Goal: Ask a question

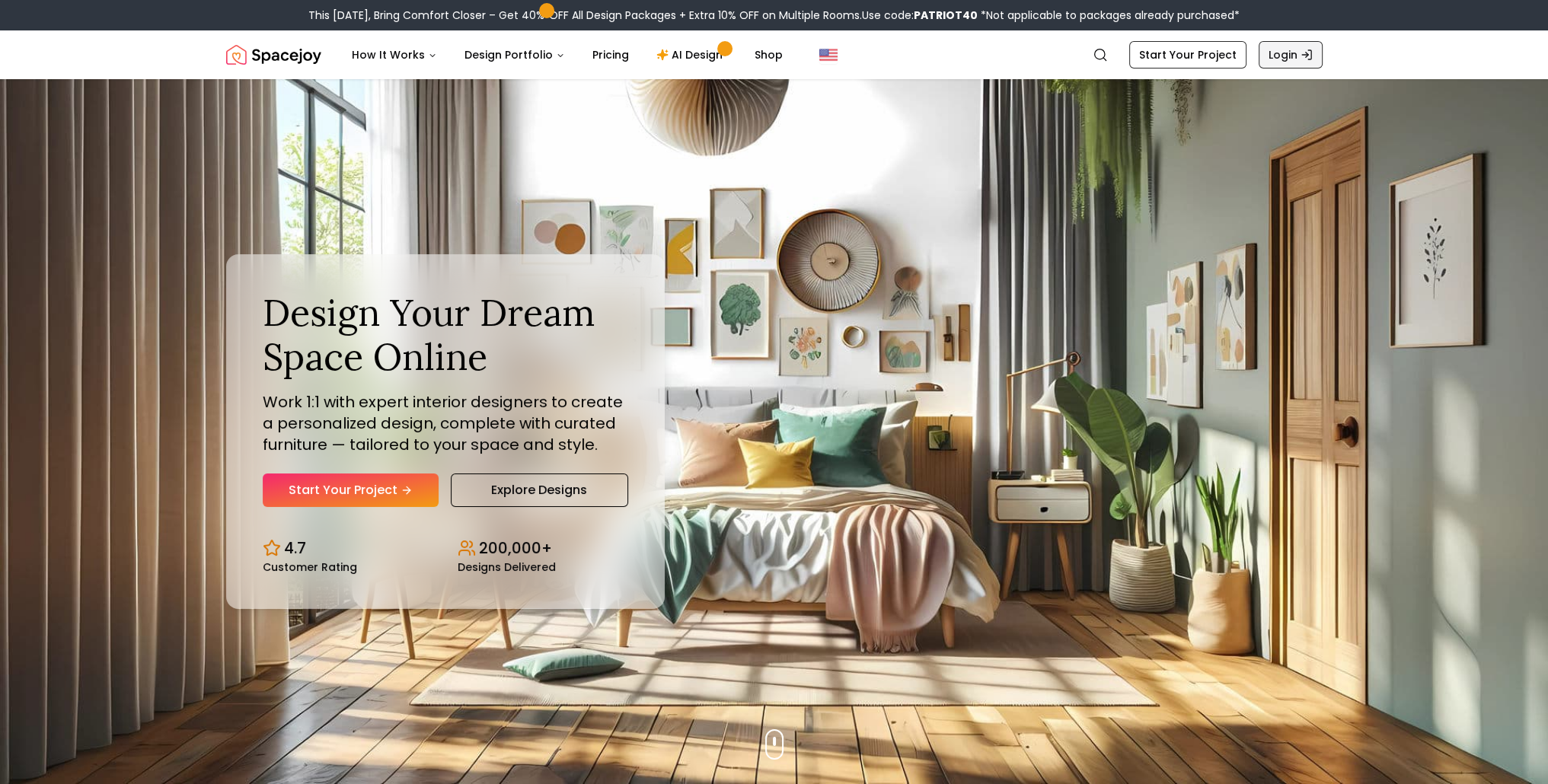
click at [1302, 57] on icon "Global" at bounding box center [1306, 55] width 12 height 12
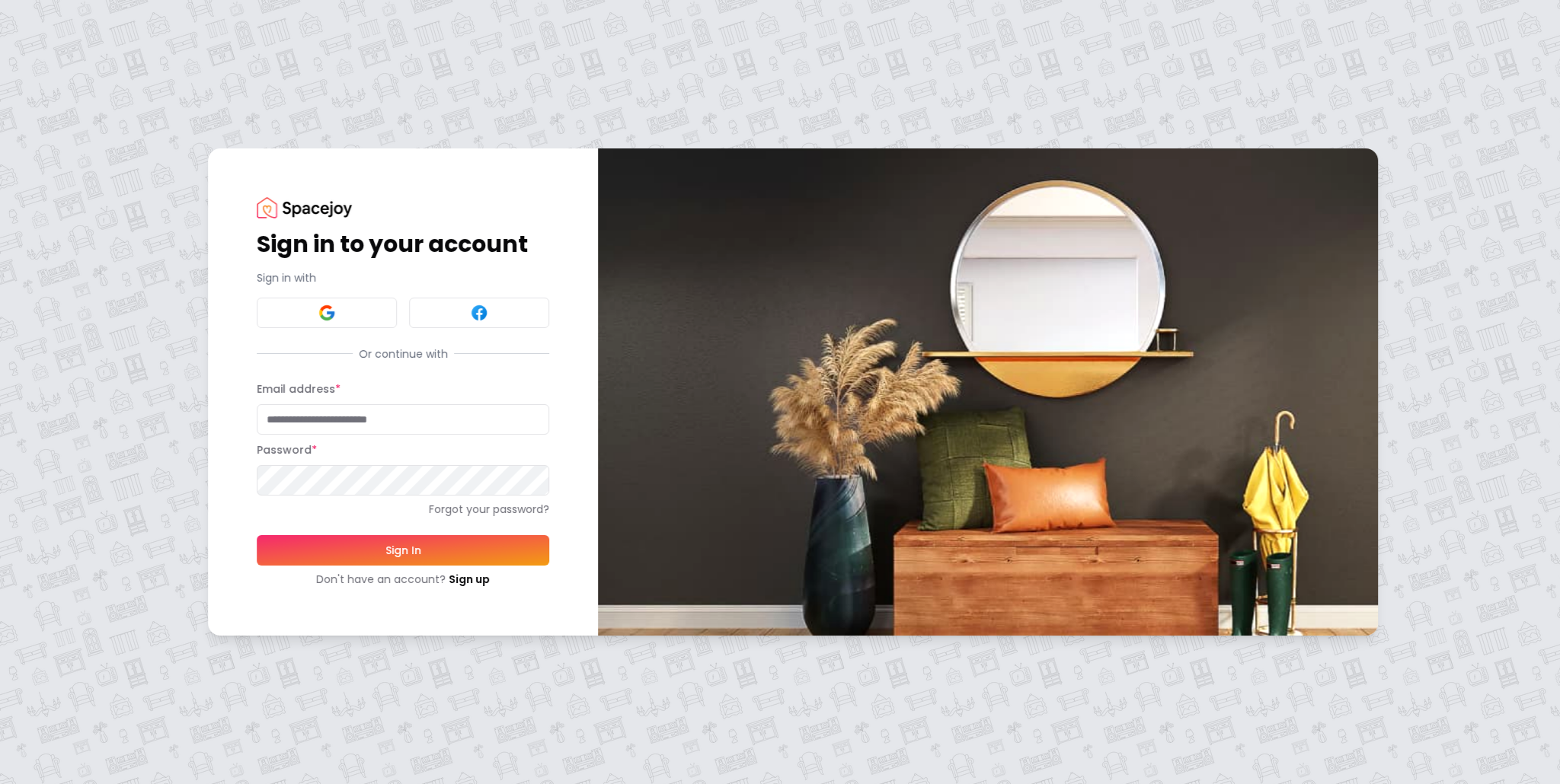
type input "**********"
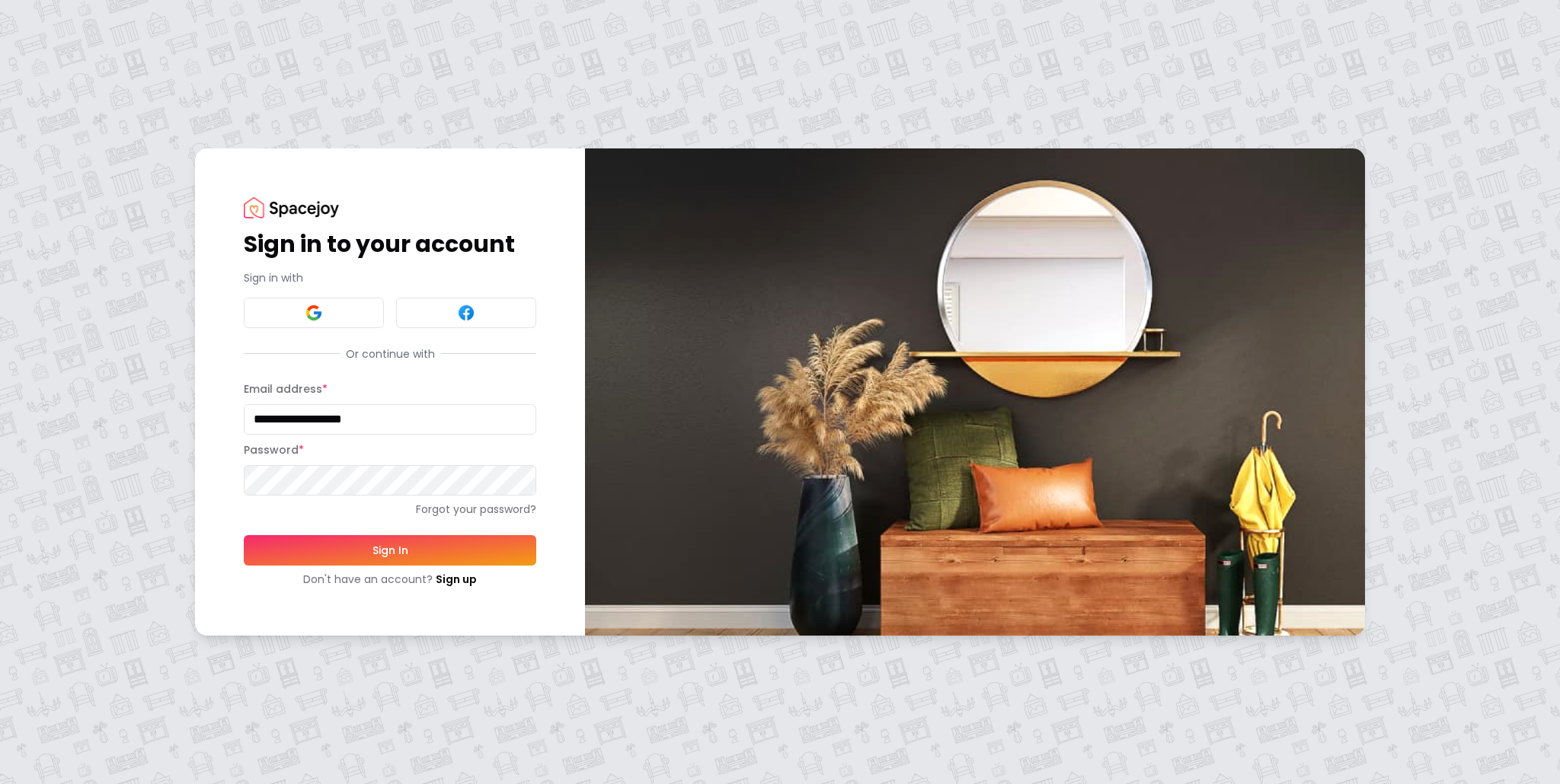
click at [415, 548] on button "Sign In" at bounding box center [390, 550] width 292 height 31
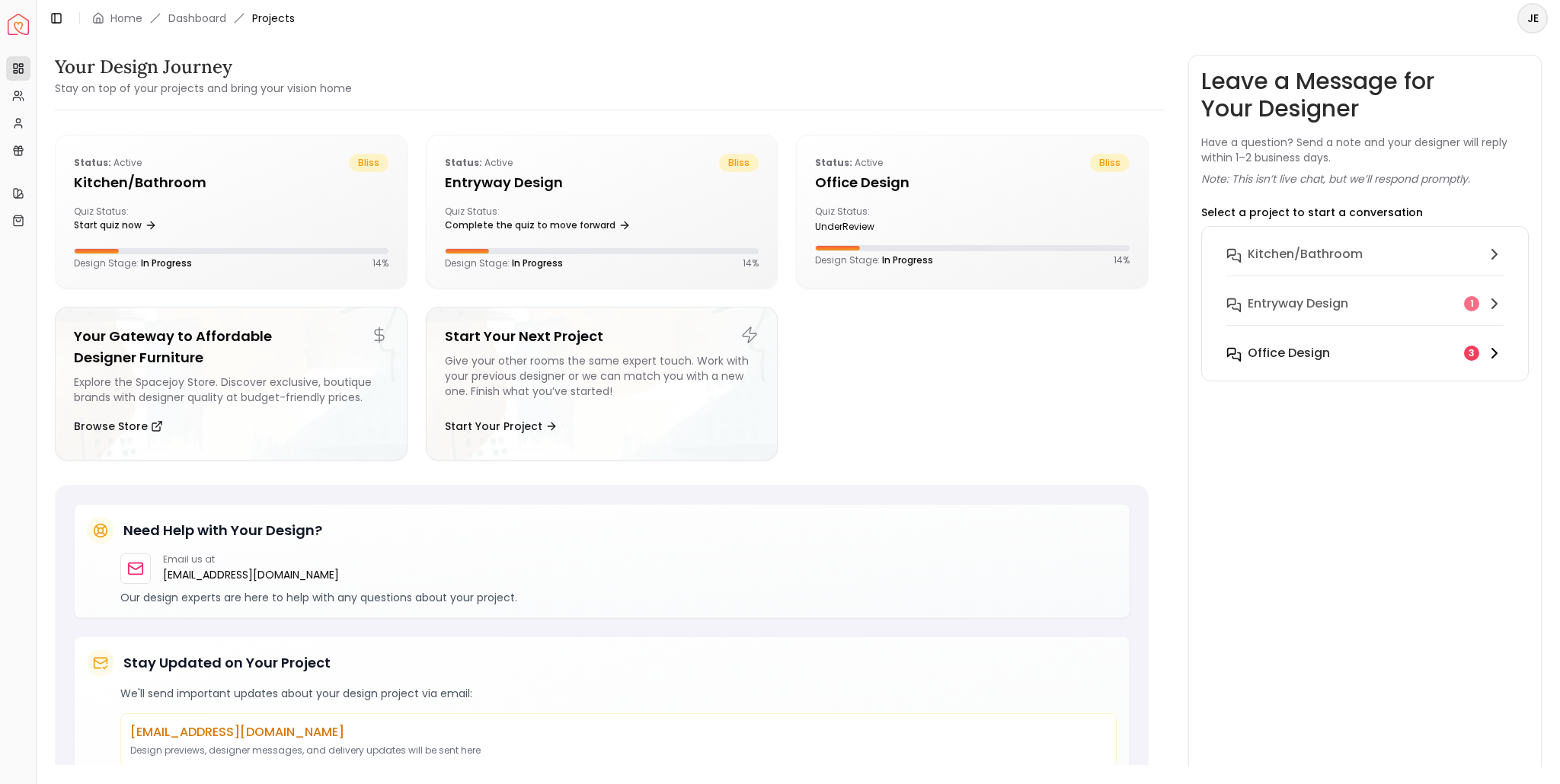
click at [1304, 343] on button "Office design 3" at bounding box center [1365, 353] width 302 height 31
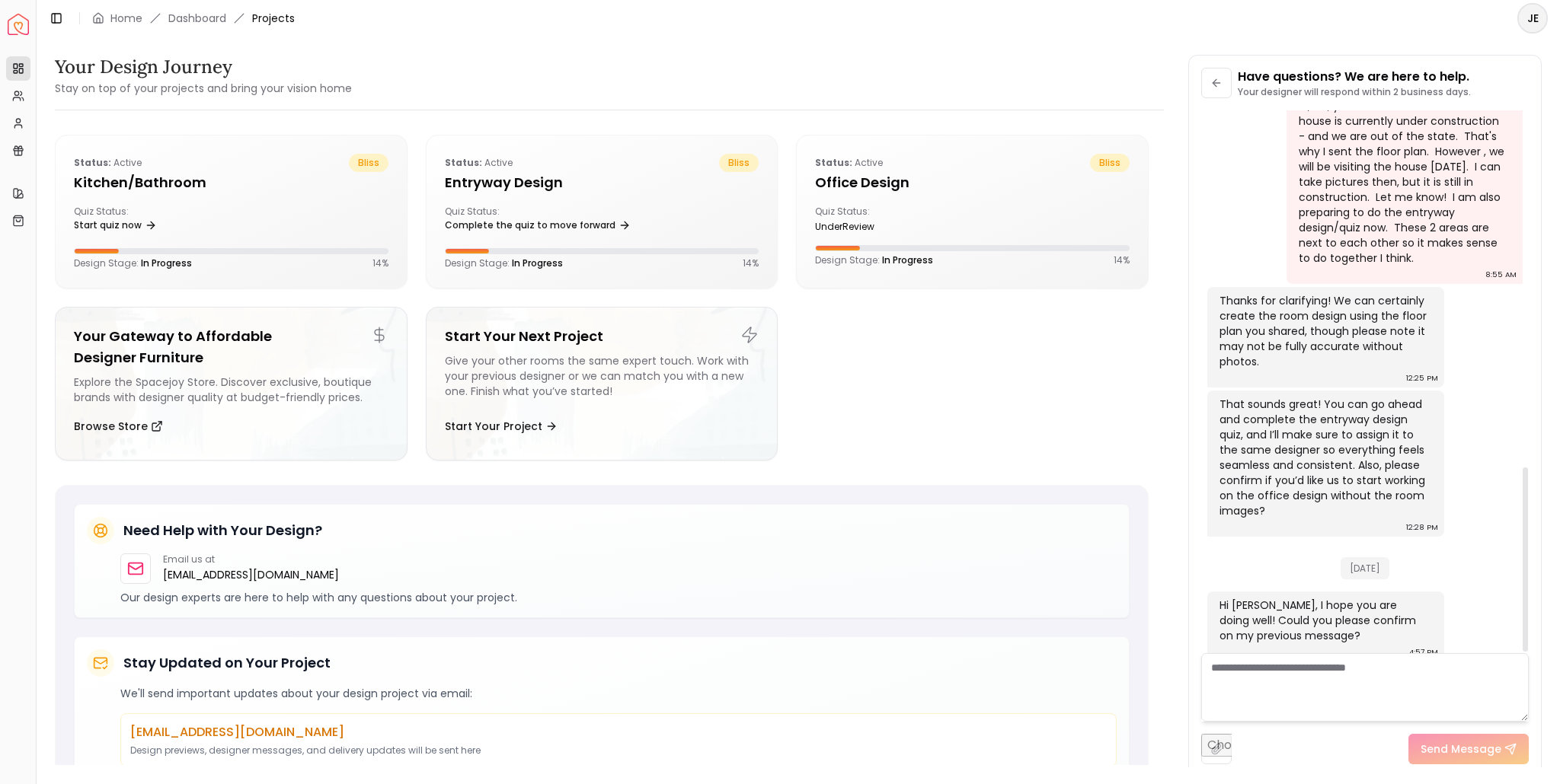
scroll to position [979, 0]
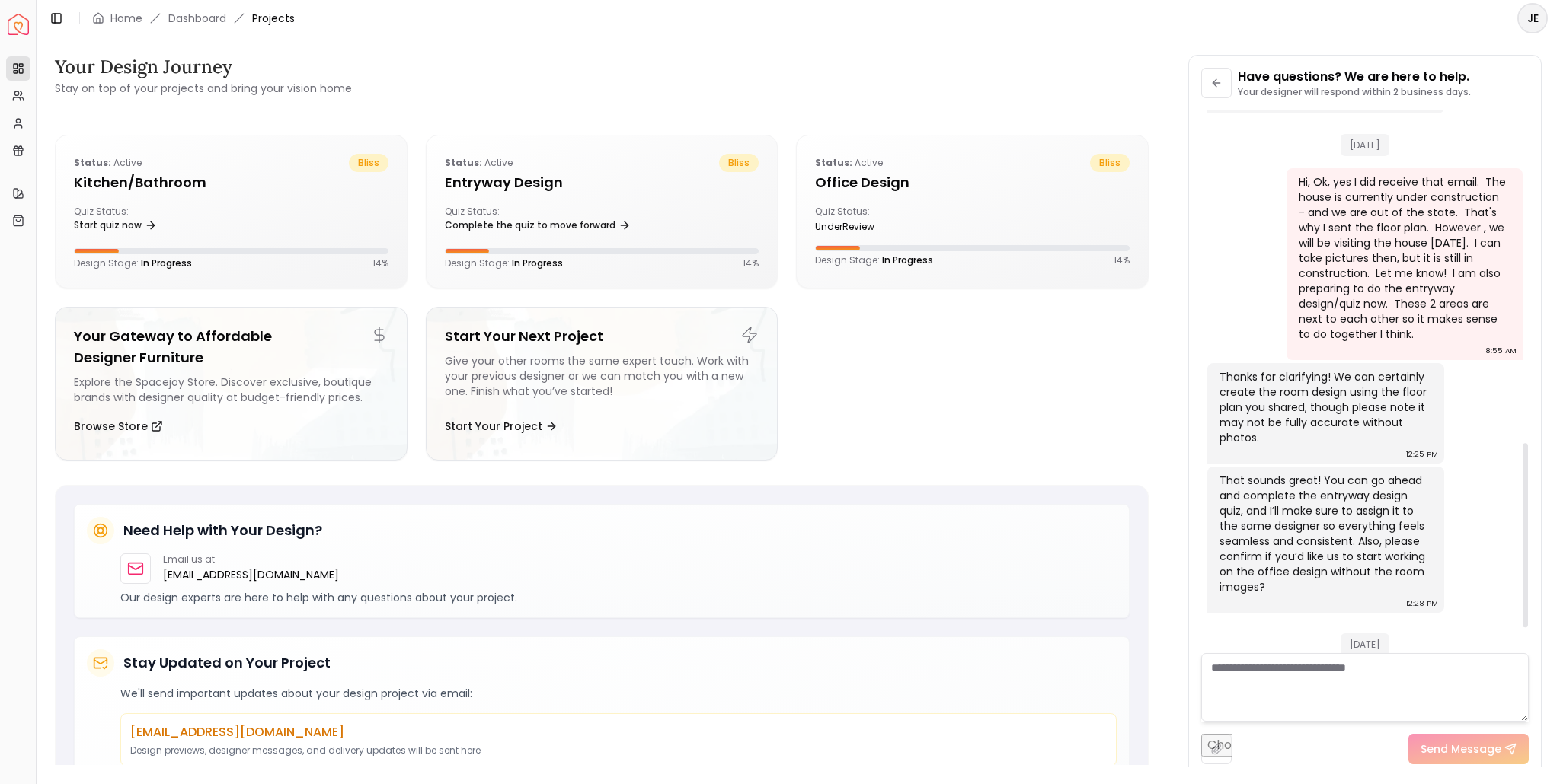
click at [1233, 668] on textarea at bounding box center [1365, 687] width 328 height 69
type textarea "*"
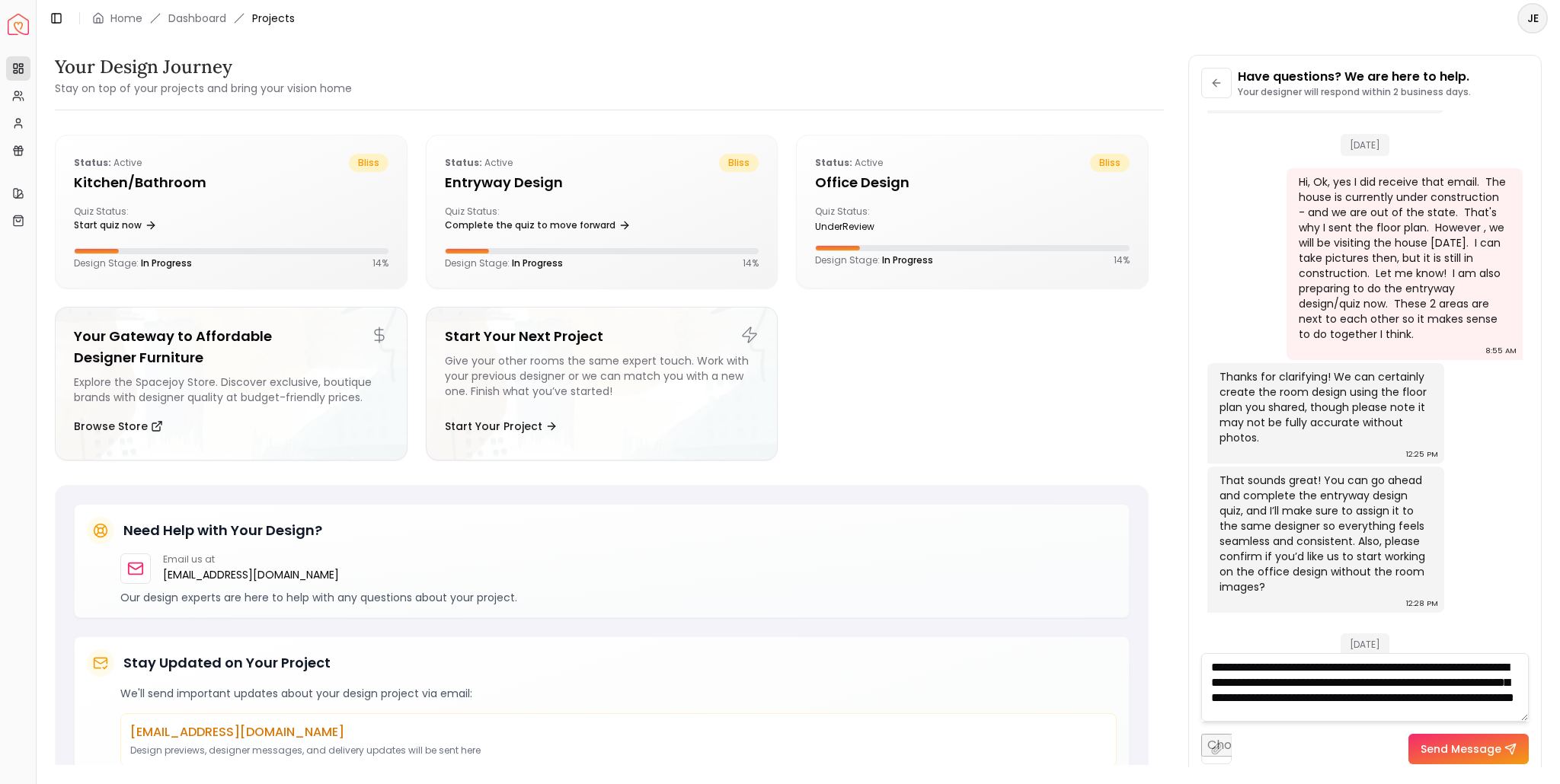
scroll to position [15, 0]
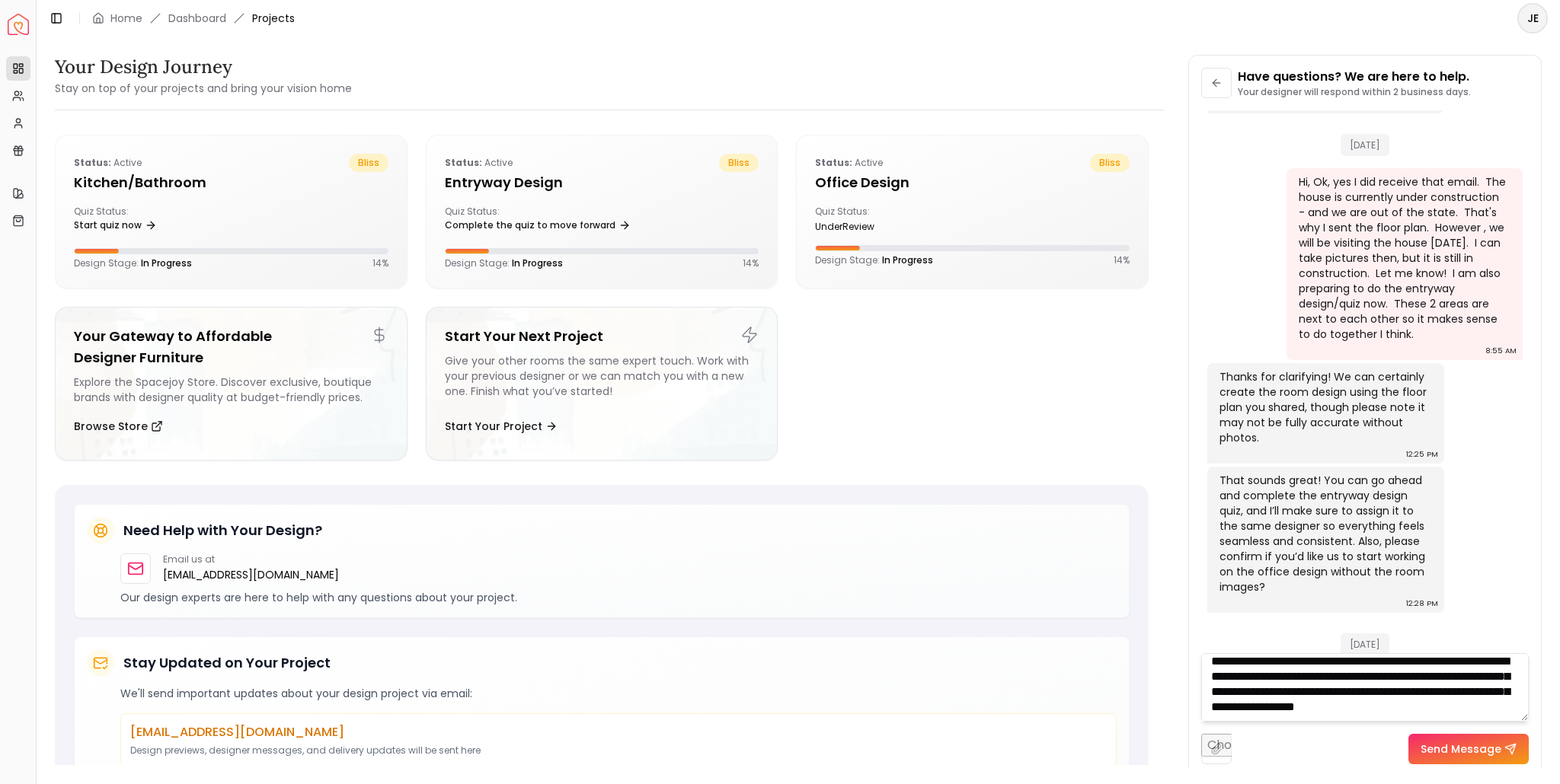
type textarea "**********"
click at [1450, 749] on button "Send Message" at bounding box center [1469, 750] width 121 height 31
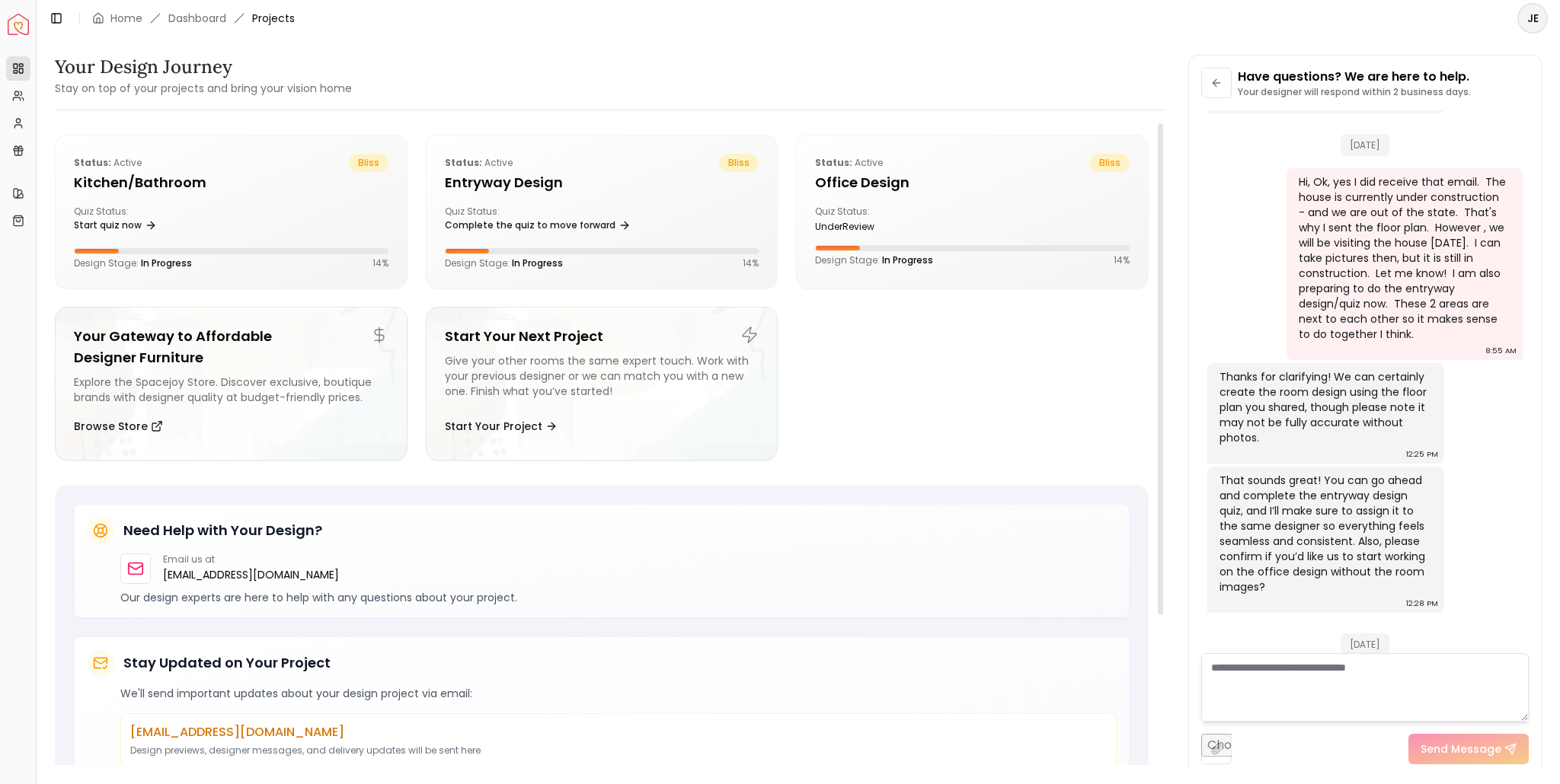
scroll to position [0, 0]
